Goal: Navigation & Orientation: Find specific page/section

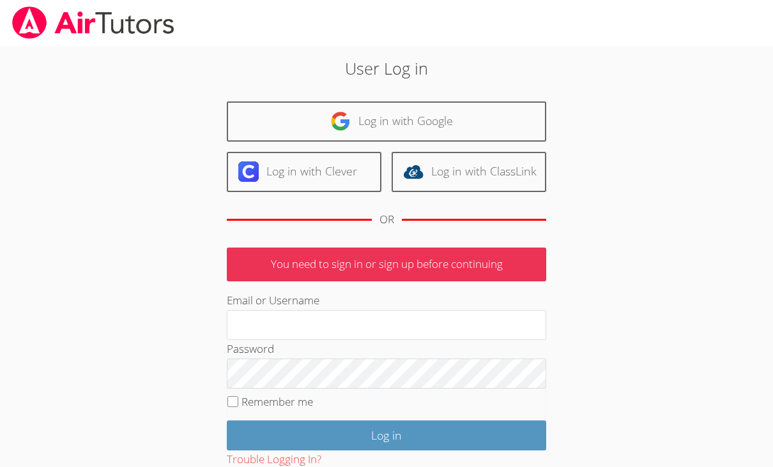
scroll to position [206, 0]
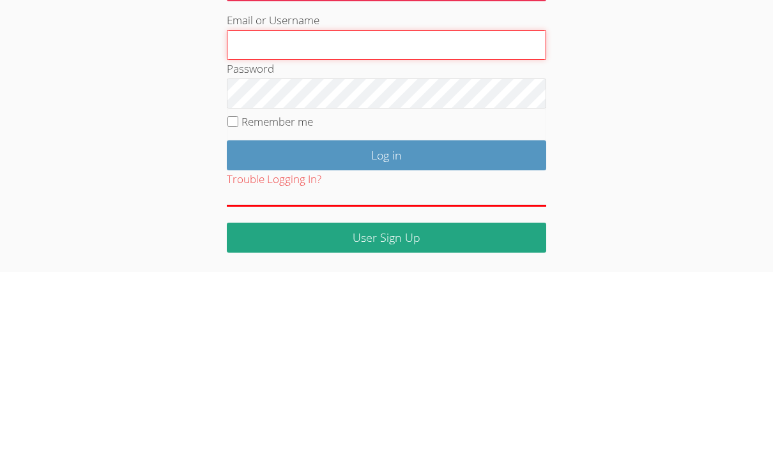
type input "[EMAIL_ADDRESS][DOMAIN_NAME]"
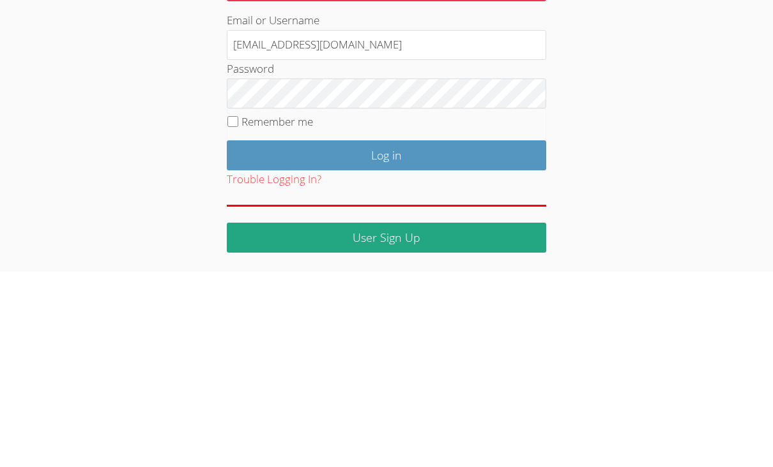
click at [386, 336] on input "Log in" at bounding box center [386, 351] width 319 height 30
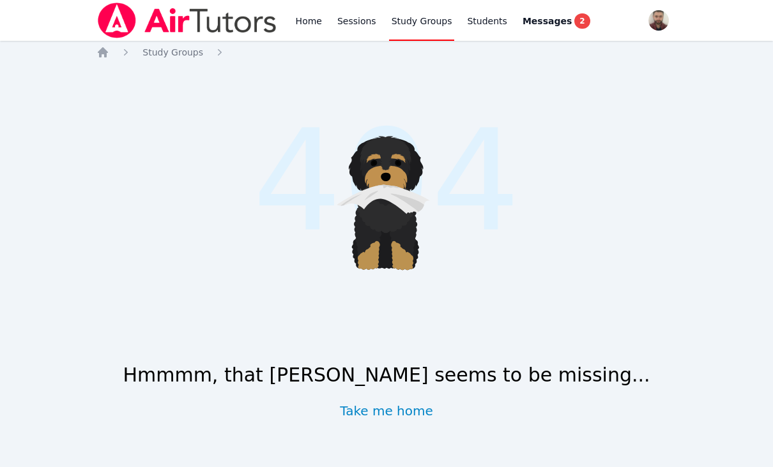
click at [562, 27] on div "Messages 2" at bounding box center [556, 20] width 68 height 15
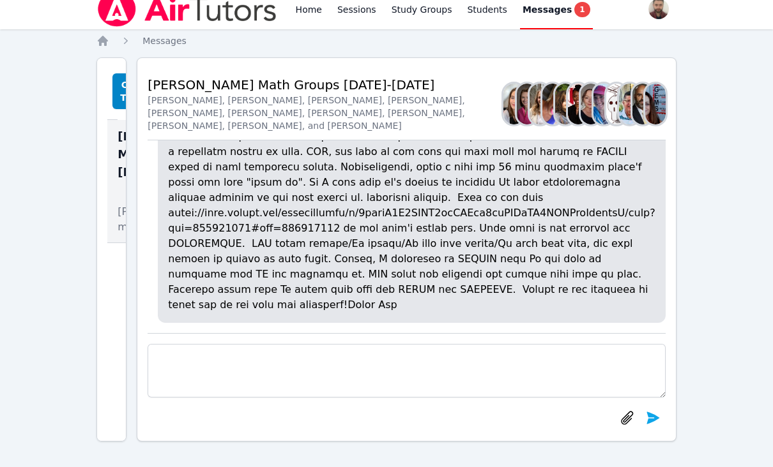
scroll to position [0, 20]
click at [306, 12] on link "Home" at bounding box center [308, 9] width 31 height 41
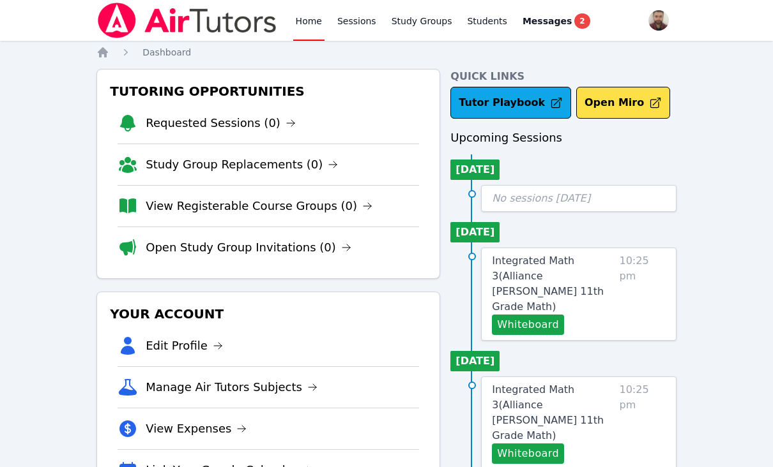
click at [356, 28] on link "Sessions" at bounding box center [357, 20] width 44 height 41
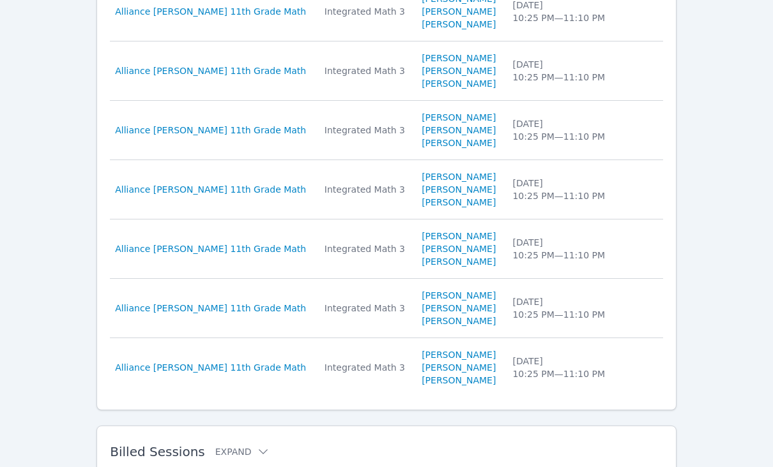
scroll to position [685, 0]
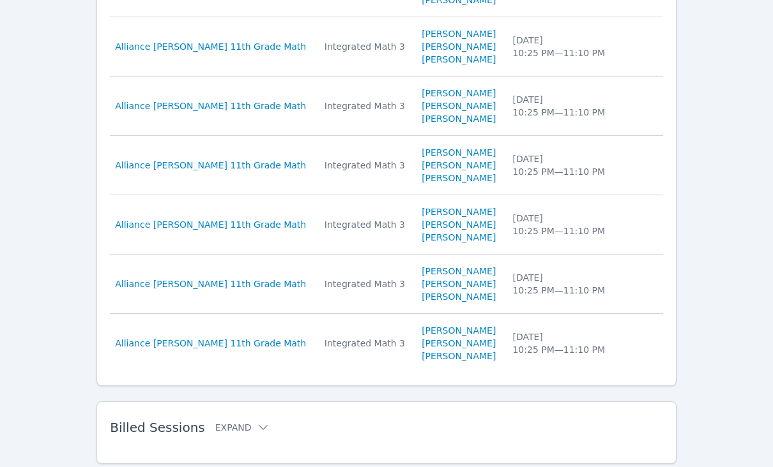
click at [235, 433] on button "Expand" at bounding box center [242, 427] width 54 height 13
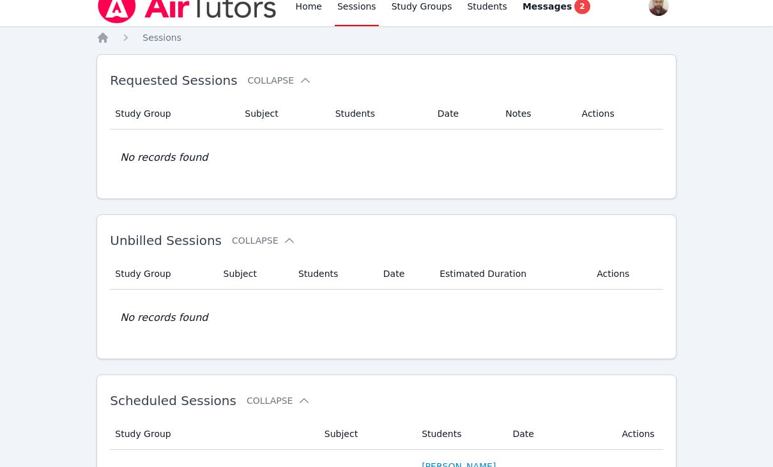
scroll to position [0, 0]
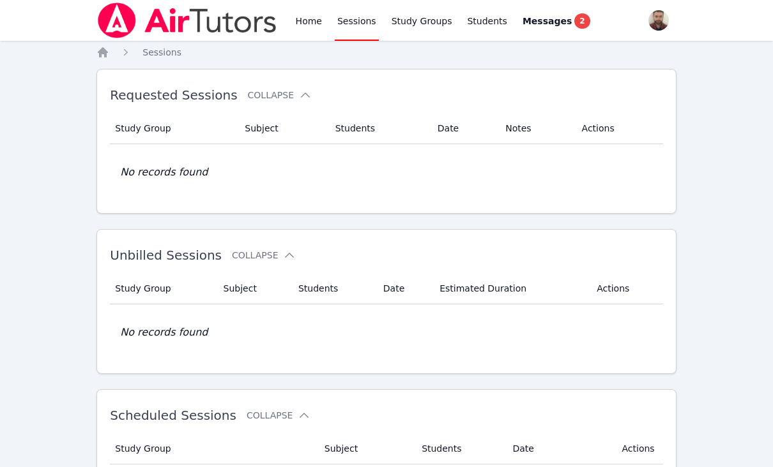
click at [538, 23] on span "Messages" at bounding box center [546, 21] width 49 height 13
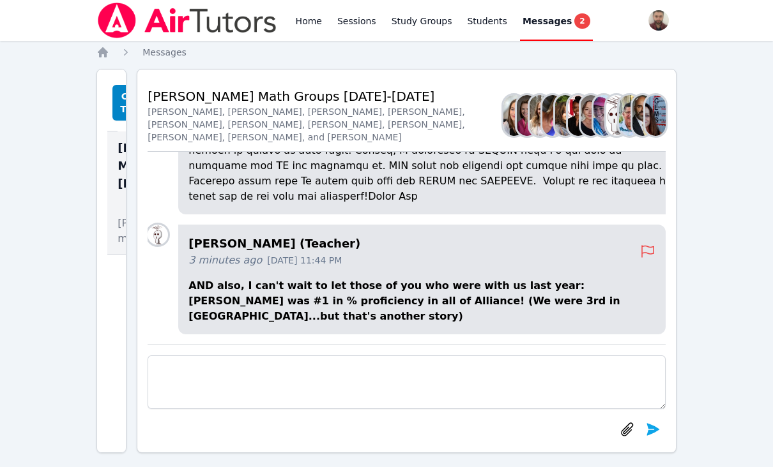
click at [91, 362] on div "Home Sessions Study Groups Students Messages 2 Open user menu Diaa Walweel Open…" at bounding box center [386, 239] width 773 height 479
click at [368, 28] on link "Sessions" at bounding box center [357, 20] width 44 height 41
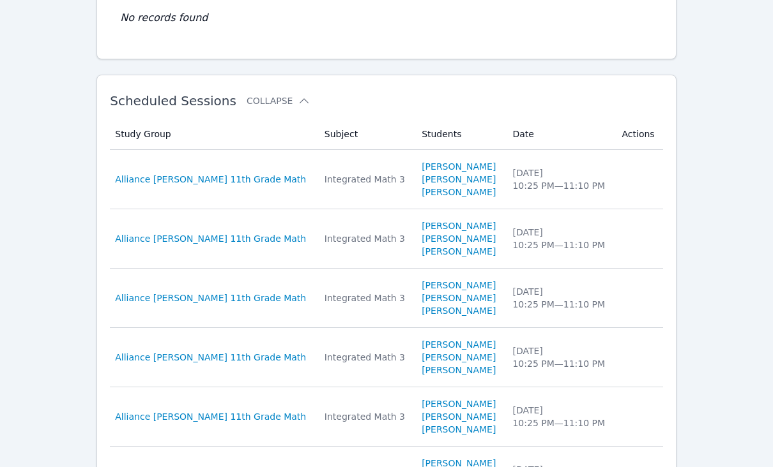
scroll to position [216, 0]
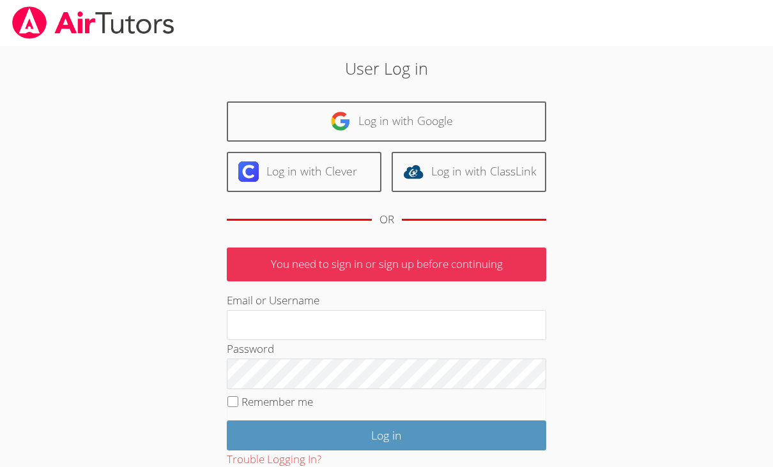
scroll to position [82, 0]
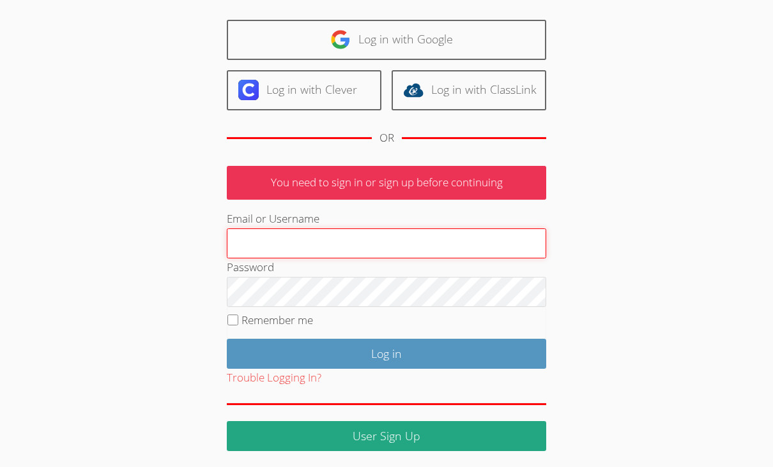
type input "[EMAIL_ADDRESS][DOMAIN_NAME]"
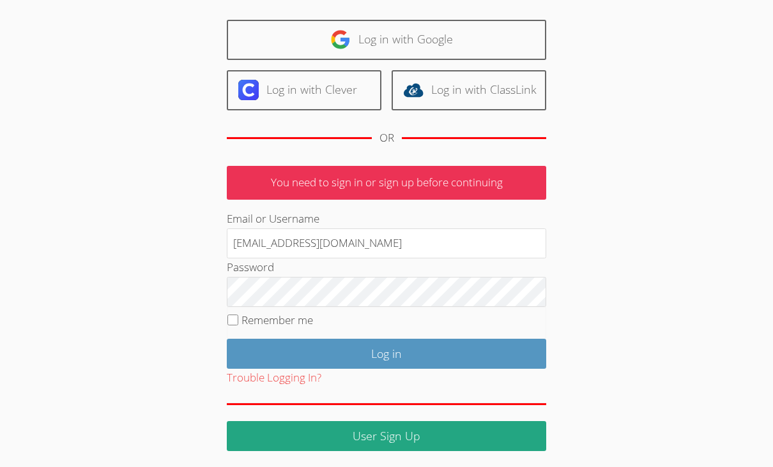
click at [386, 351] on input "Log in" at bounding box center [386, 354] width 319 height 30
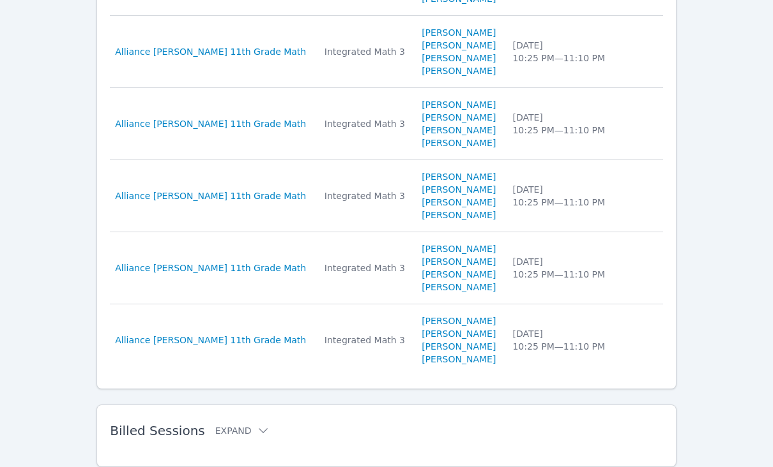
scroll to position [813, 0]
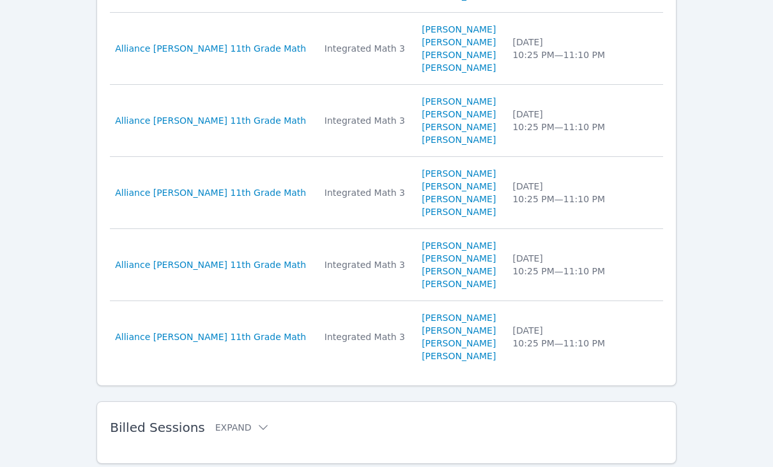
click at [208, 413] on div "Billed Sessions Expand" at bounding box center [366, 428] width 512 height 36
click at [181, 446] on div "Study Group Subject Students Date Duration Study Group Alliance Morgan McKinzie…" at bounding box center [386, 449] width 553 height 10
click at [232, 432] on button "Expand" at bounding box center [242, 427] width 54 height 13
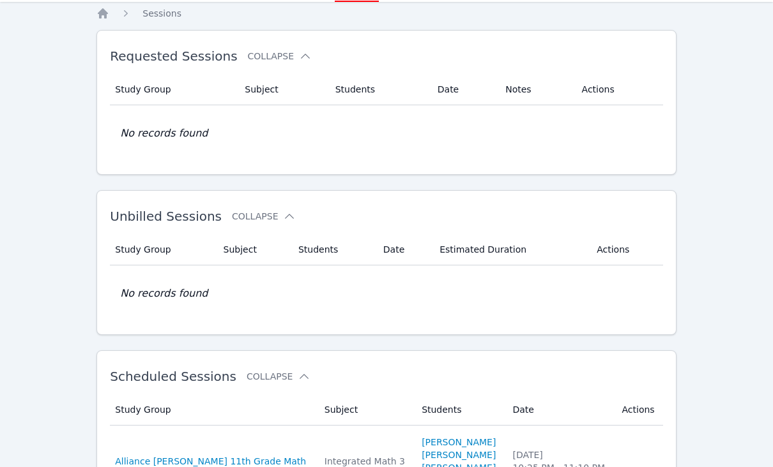
scroll to position [0, 0]
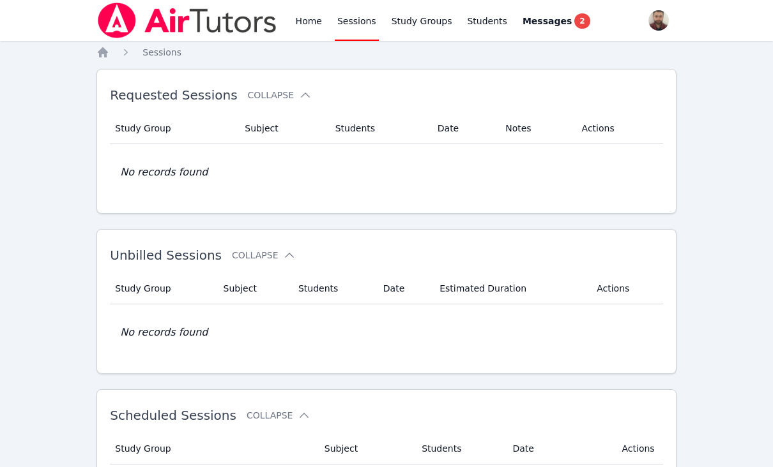
click at [567, 1] on link "Messages 2" at bounding box center [556, 20] width 73 height 41
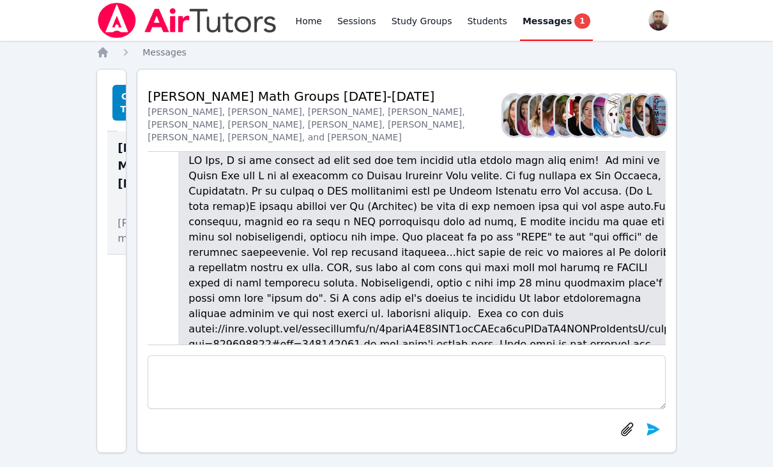
scroll to position [-224, 0]
click at [123, 374] on div "Create Thread McKinzie HS Math Groups 2025-2026 Members AND also, I can't wait …" at bounding box center [111, 261] width 30 height 384
